Goal: Task Accomplishment & Management: Manage account settings

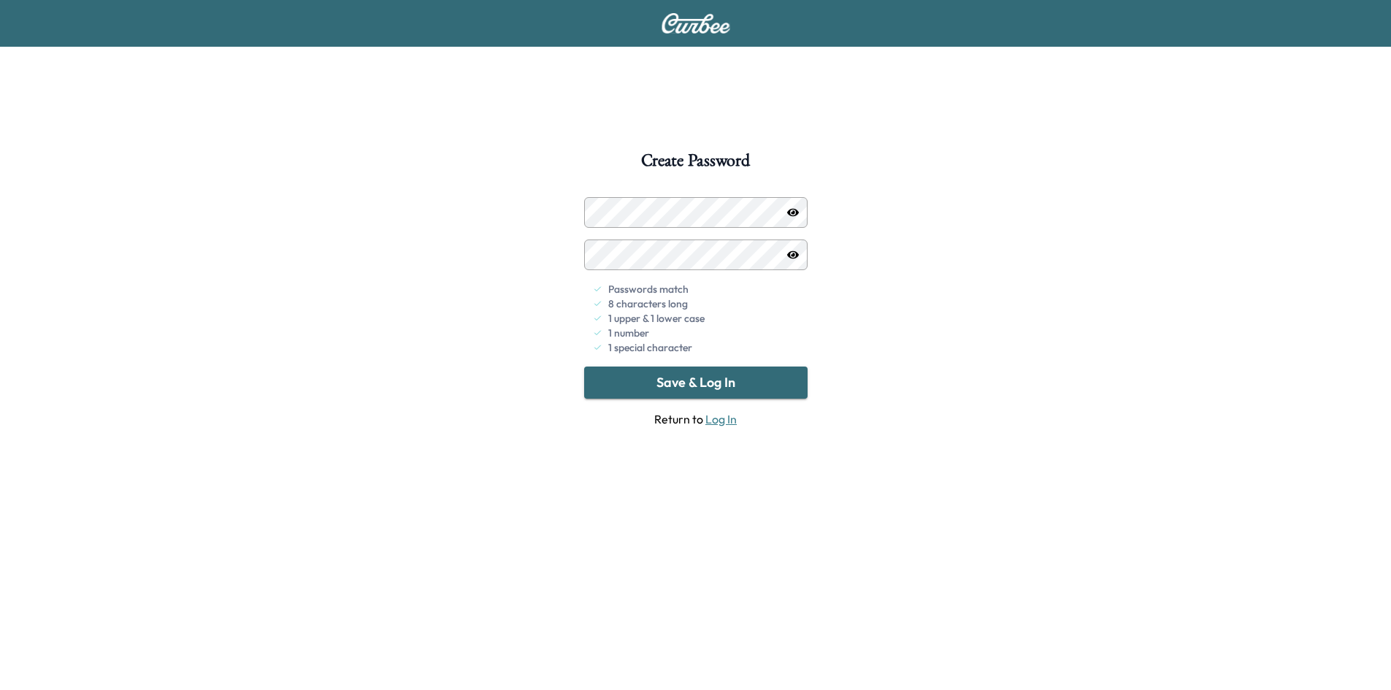
click at [645, 379] on button "Save & Log In" at bounding box center [695, 382] width 223 height 32
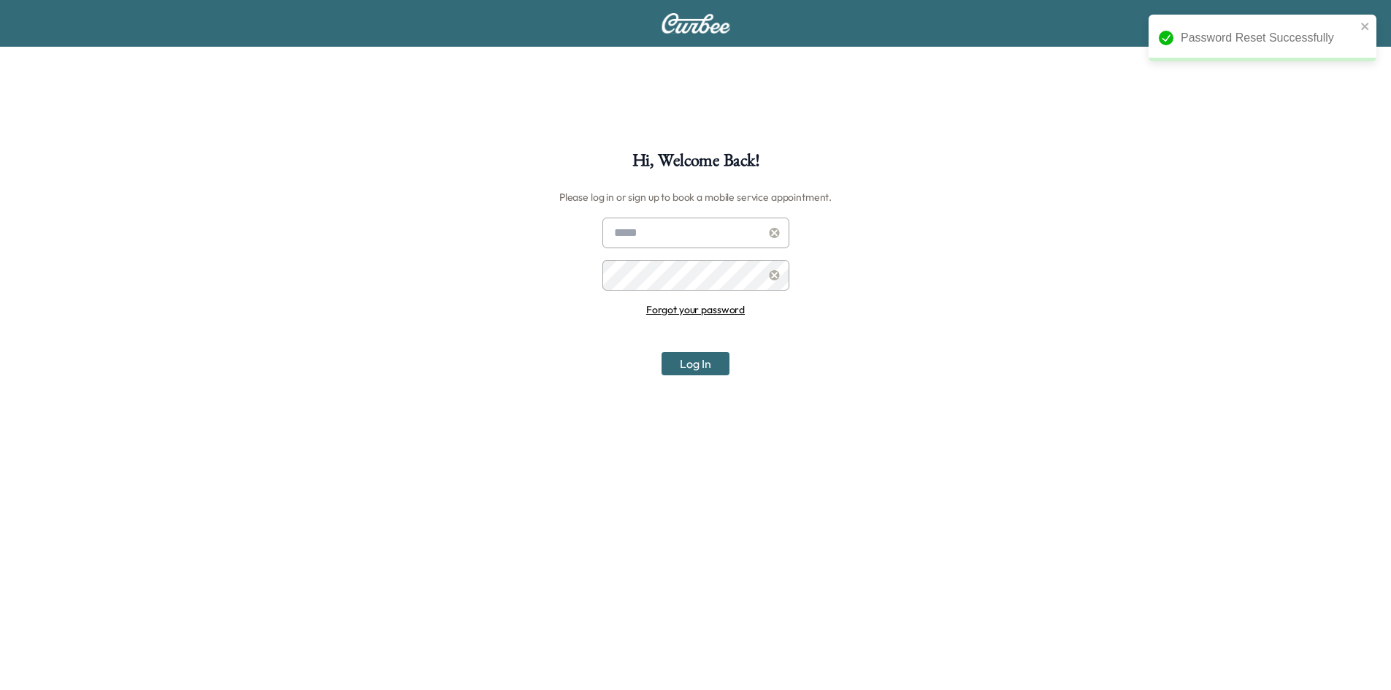
click at [629, 226] on input "text" at bounding box center [695, 233] width 187 height 31
type input "**********"
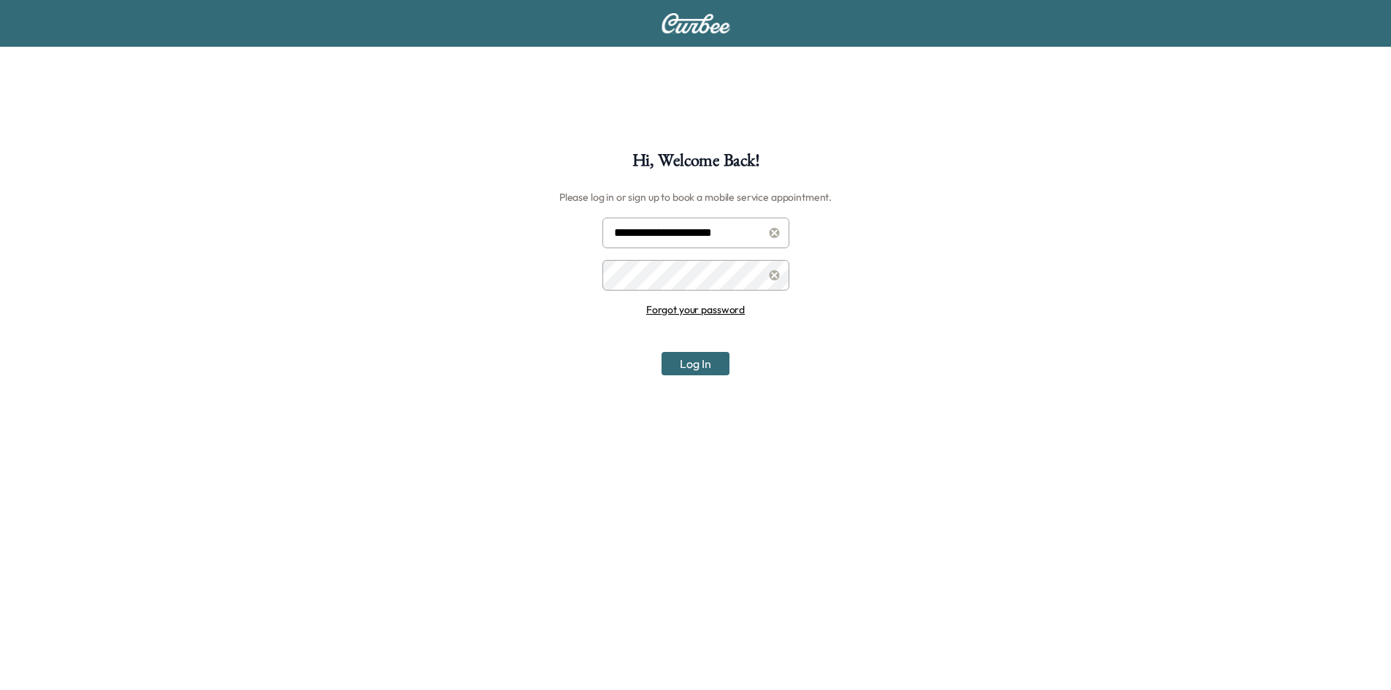
click at [661, 352] on button "Log In" at bounding box center [695, 363] width 68 height 23
